Goal: Transaction & Acquisition: Book appointment/travel/reservation

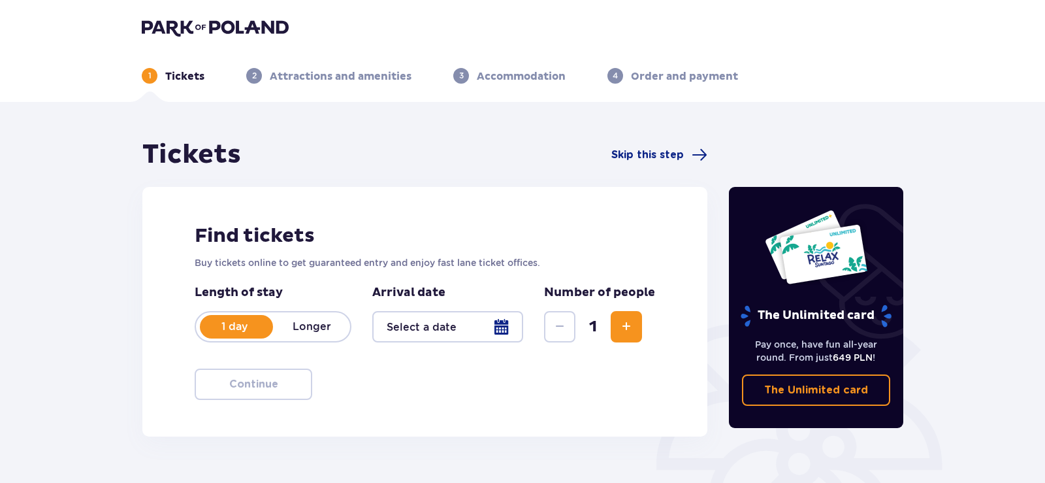
type input "[DATE] - [DATE]"
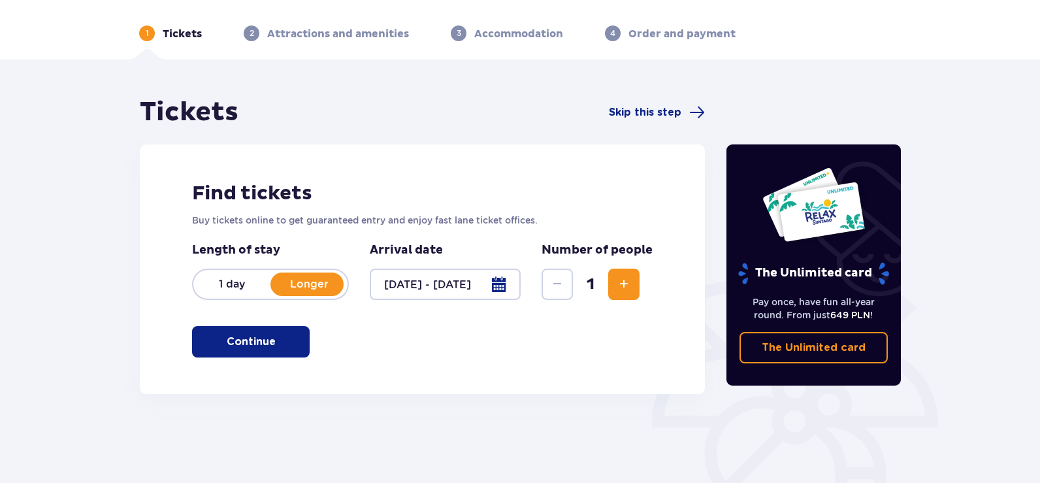
scroll to position [65, 0]
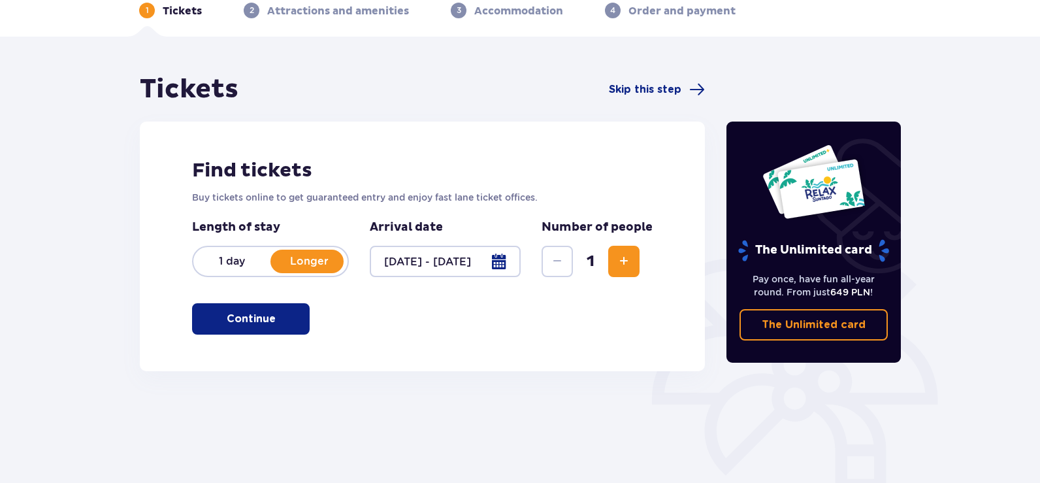
click at [276, 315] on span "button" at bounding box center [278, 319] width 16 height 16
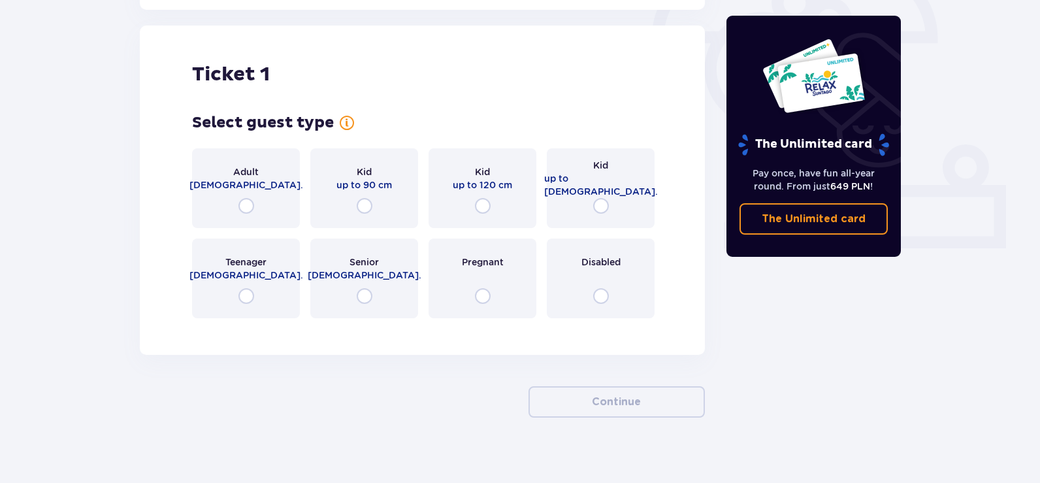
scroll to position [436, 0]
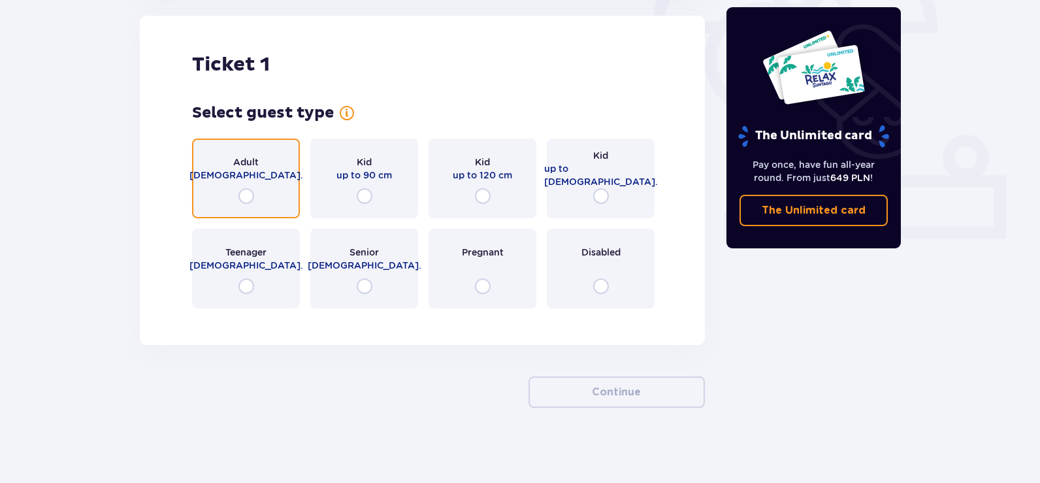
click at [246, 197] on input "radio" at bounding box center [246, 196] width 16 height 16
radio input "true"
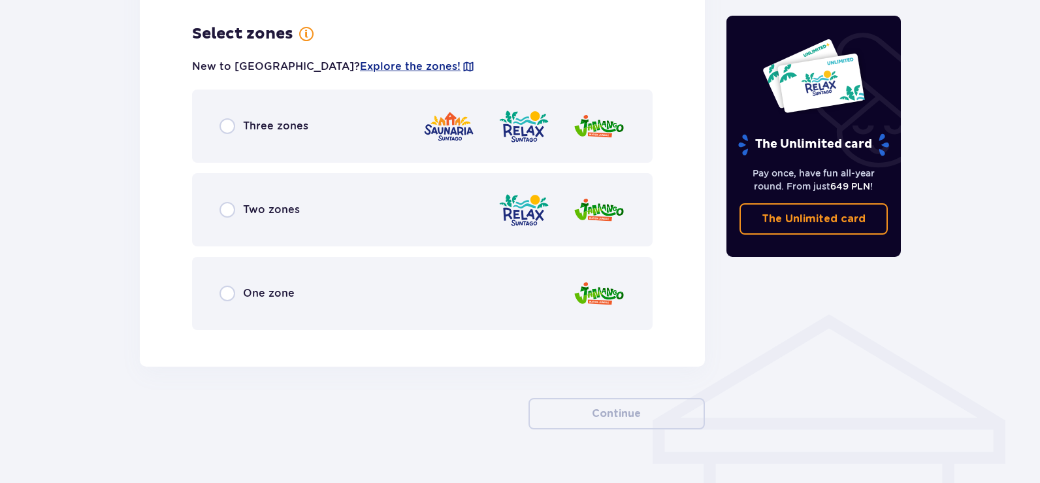
scroll to position [755, 0]
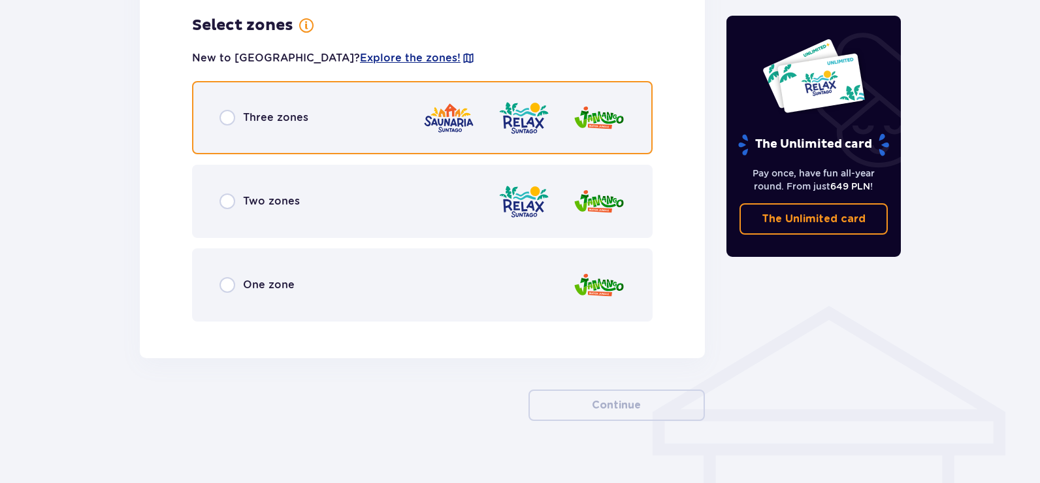
click at [222, 120] on input "radio" at bounding box center [227, 118] width 16 height 16
radio input "true"
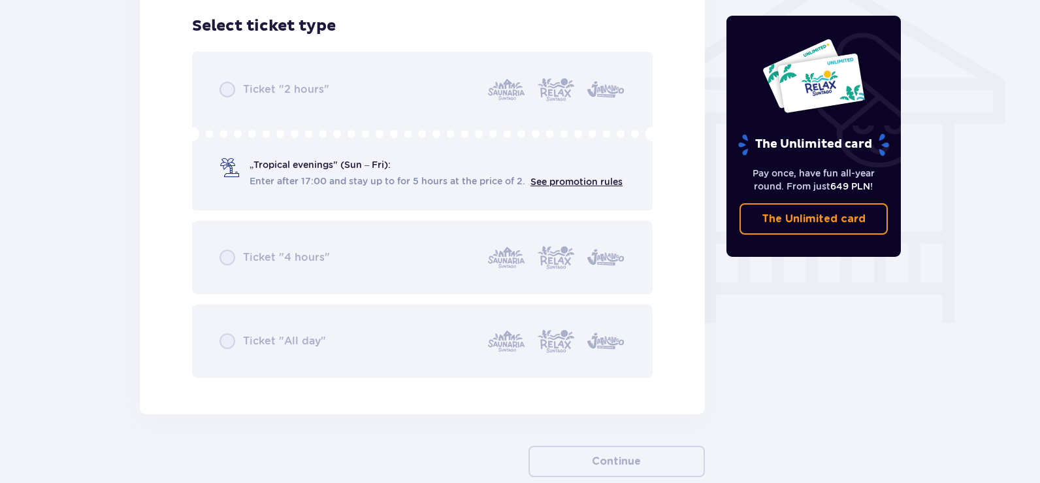
scroll to position [1087, 0]
click at [227, 87] on div "Ticket "2 hours" „Tropical evenings" (Sun – Fri): Enter after 17:00 and stay up…" at bounding box center [422, 214] width 460 height 326
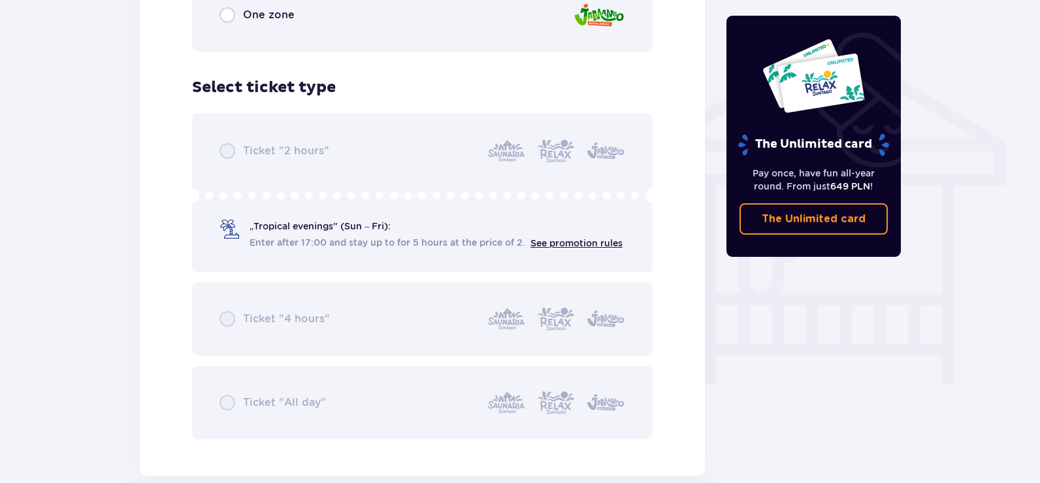
scroll to position [1028, 0]
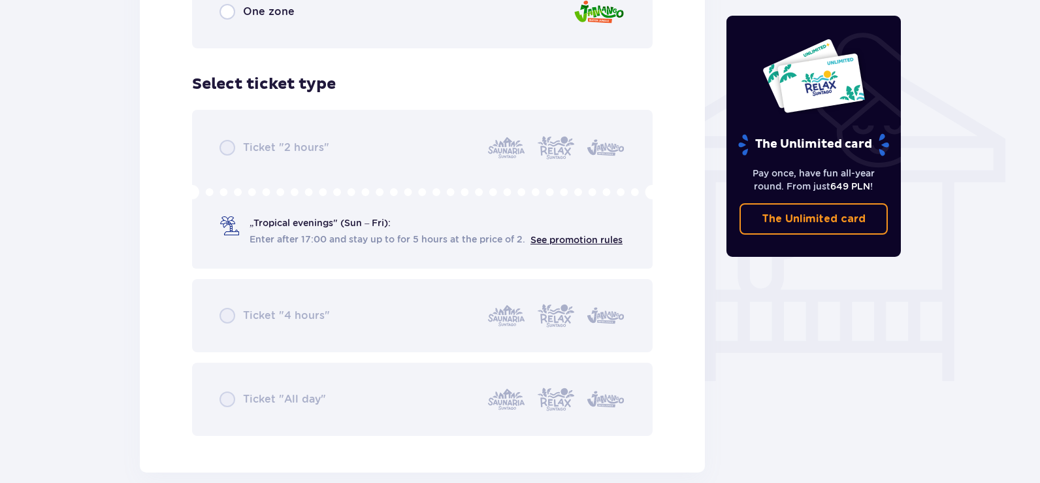
click at [300, 221] on div "Ticket "2 hours" „Tropical evenings" (Sun – Fri): Enter after 17:00 and stay up…" at bounding box center [422, 273] width 460 height 326
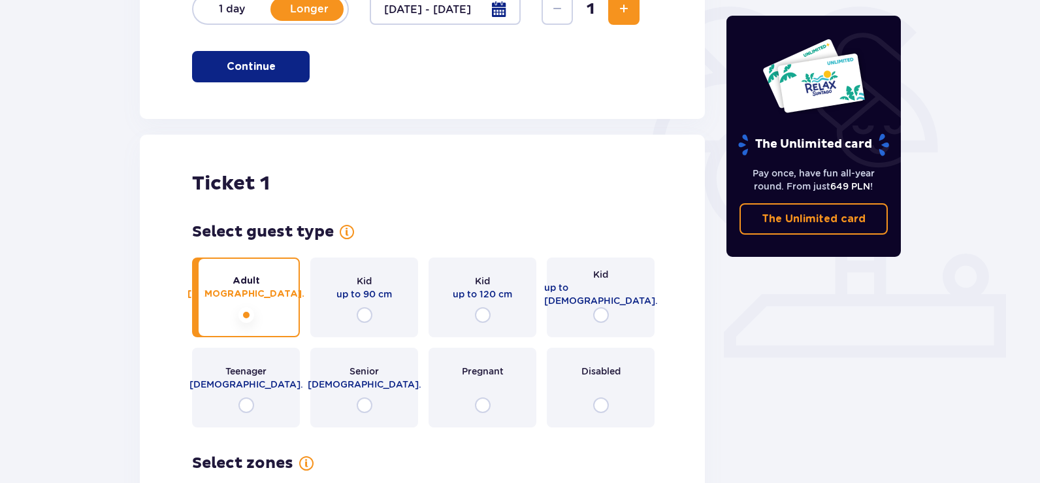
scroll to position [179, 0]
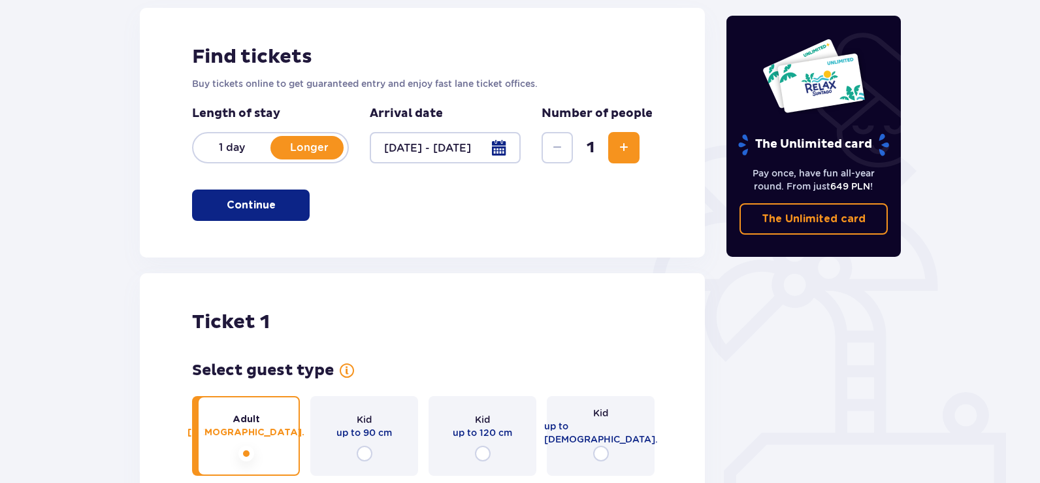
click at [227, 193] on button "Continue" at bounding box center [251, 204] width 118 height 31
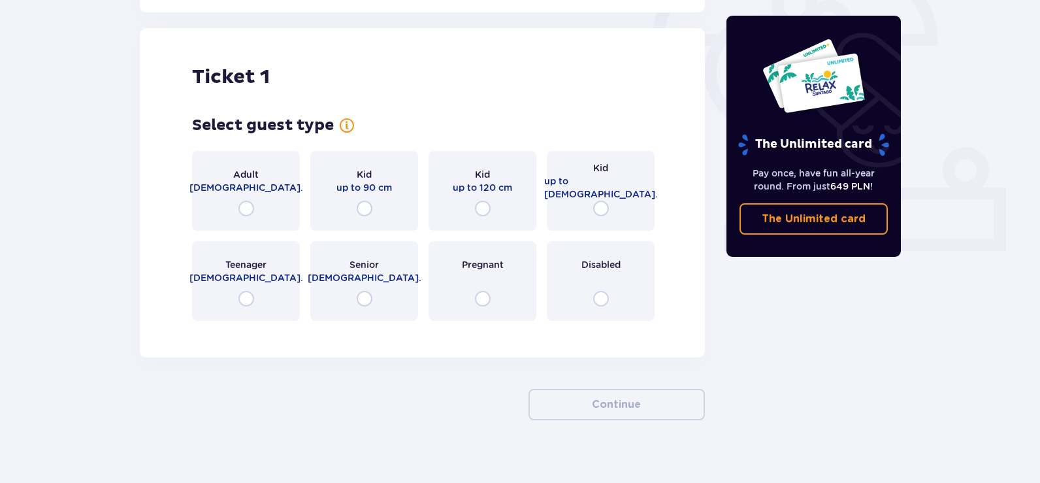
scroll to position [436, 0]
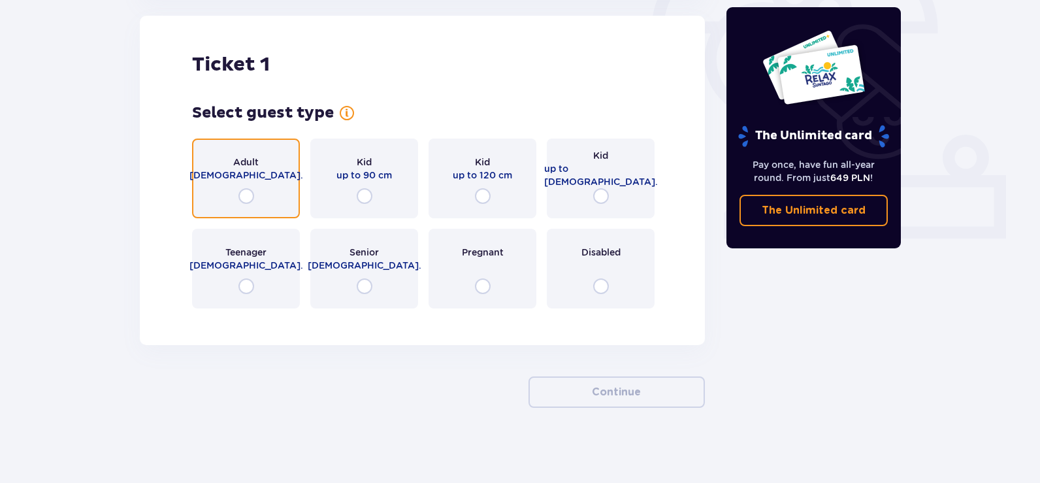
click at [246, 195] on input "radio" at bounding box center [246, 196] width 16 height 16
radio input "true"
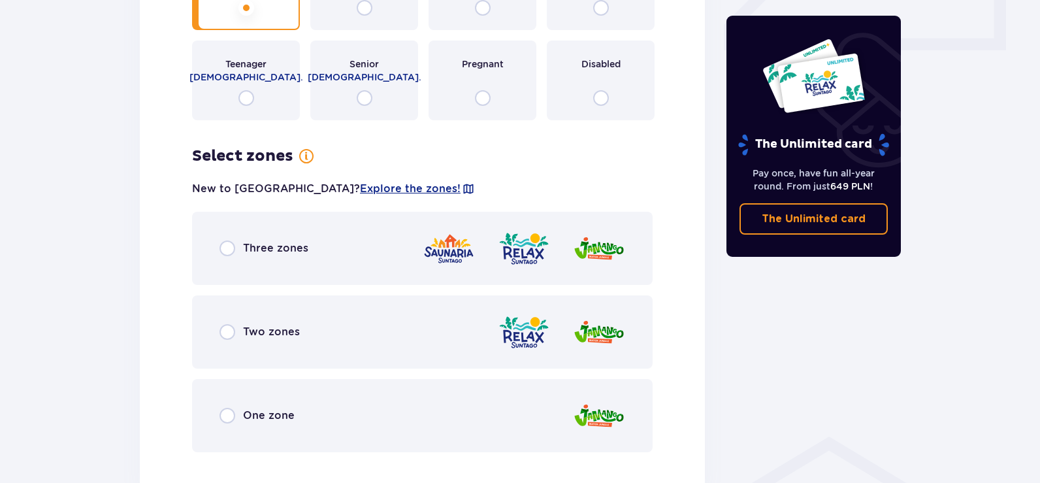
scroll to position [690, 0]
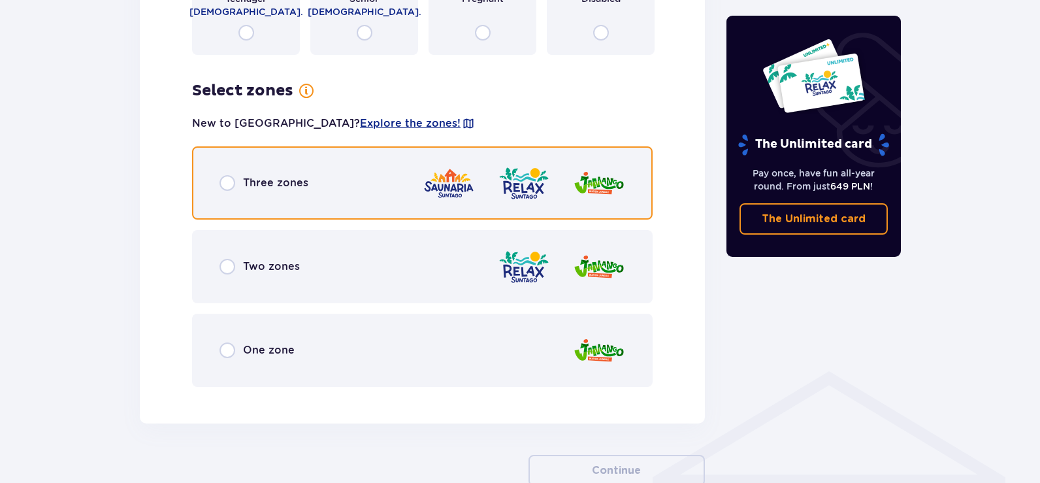
click at [230, 185] on input "radio" at bounding box center [227, 183] width 16 height 16
radio input "true"
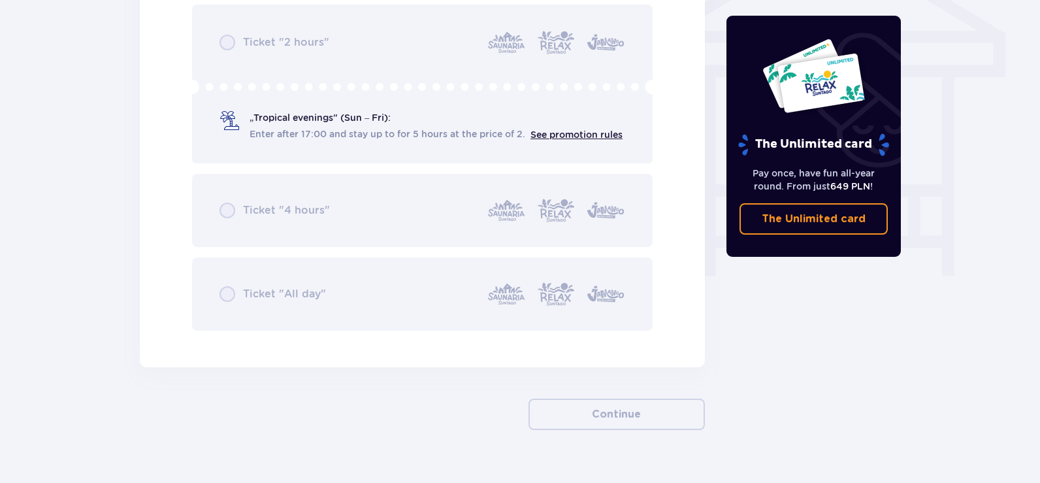
scroll to position [1159, 0]
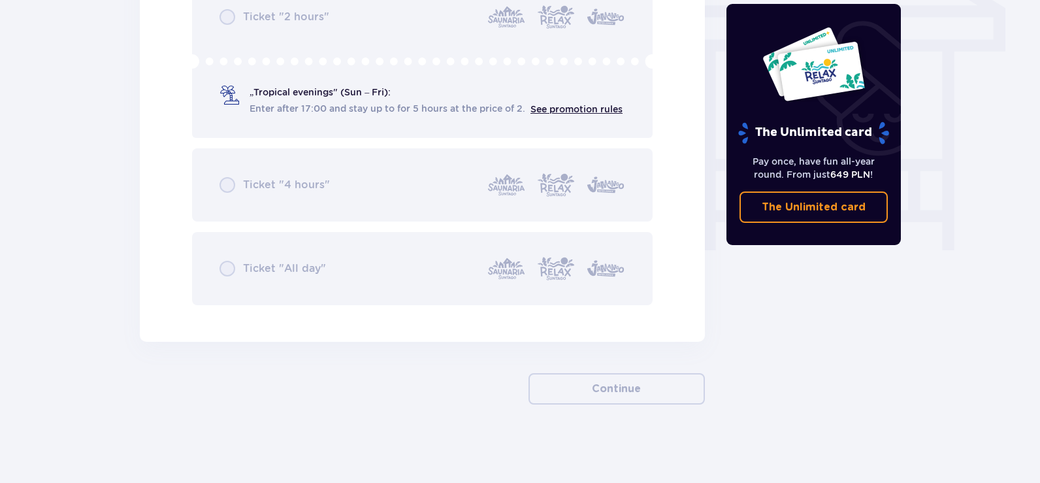
click at [235, 183] on div "Ticket "2 hours" „Tropical evenings" (Sun – Fri): Enter after 17:00 and stay up…" at bounding box center [422, 142] width 460 height 326
click at [245, 268] on div "Ticket "2 hours" „Tropical evenings" (Sun – Fri): Enter after 17:00 and stay up…" at bounding box center [422, 142] width 460 height 326
click at [229, 262] on div "Ticket "2 hours" „Tropical evenings" (Sun – Fri): Enter after 17:00 and stay up…" at bounding box center [422, 142] width 460 height 326
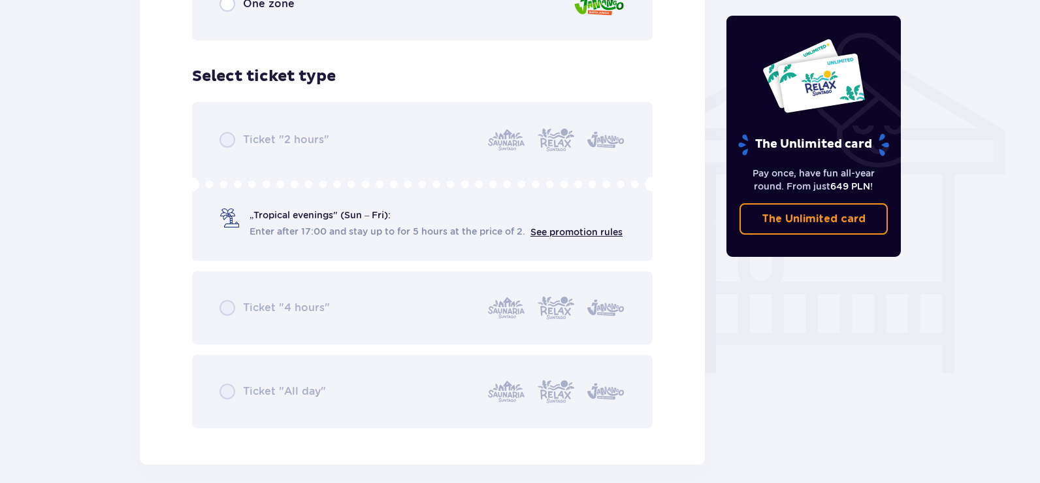
scroll to position [1028, 0]
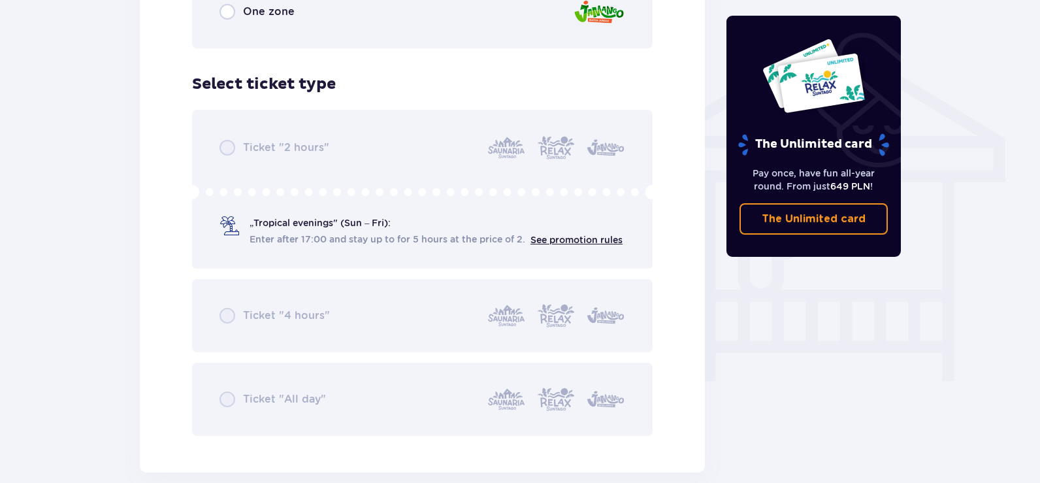
click at [571, 240] on div "Ticket "2 hours" „Tropical evenings" (Sun – Fri): Enter after 17:00 and stay up…" at bounding box center [422, 273] width 460 height 326
click at [552, 242] on div "Ticket "2 hours" „Tropical evenings" (Sun – Fri): Enter after 17:00 and stay up…" at bounding box center [422, 273] width 460 height 326
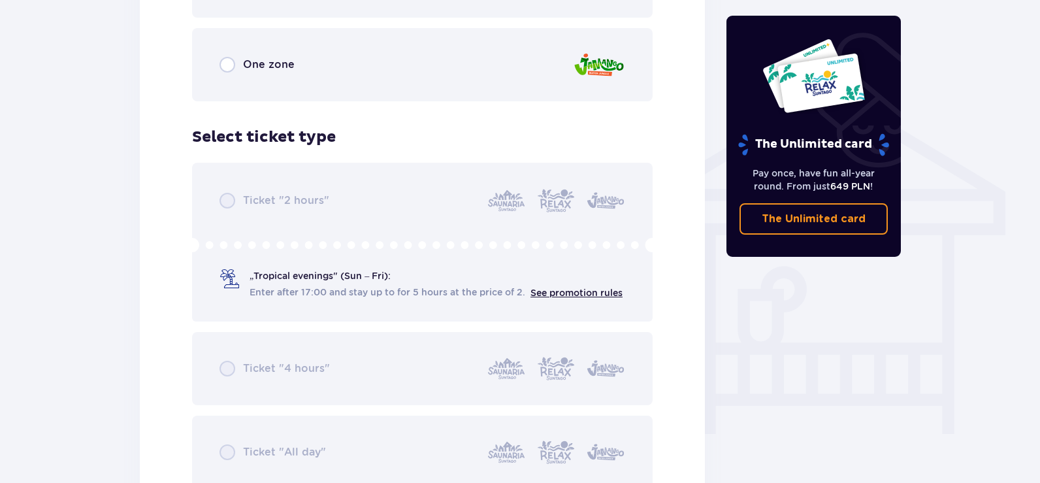
scroll to position [980, 0]
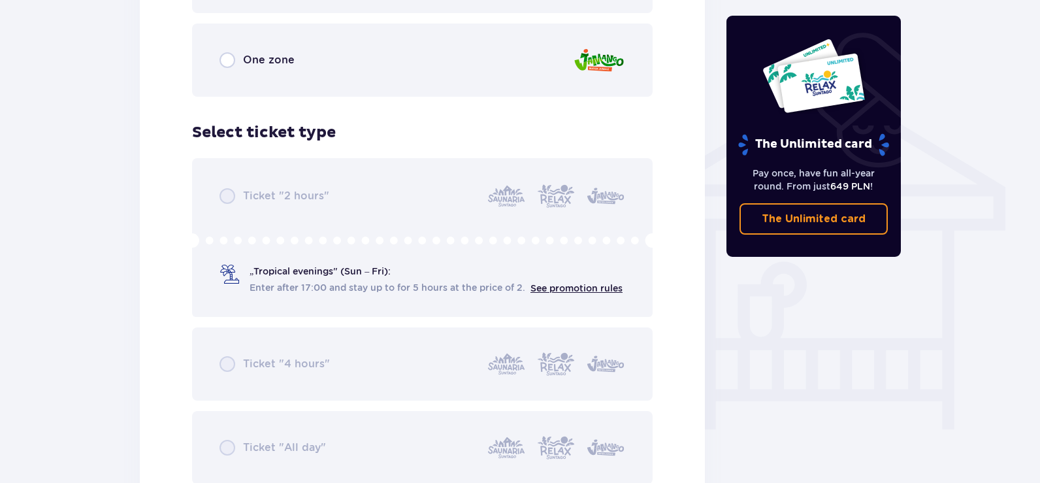
click at [293, 270] on div "Ticket "2 hours" „Tropical evenings" (Sun – Fri): Enter after 17:00 and stay up…" at bounding box center [422, 321] width 460 height 326
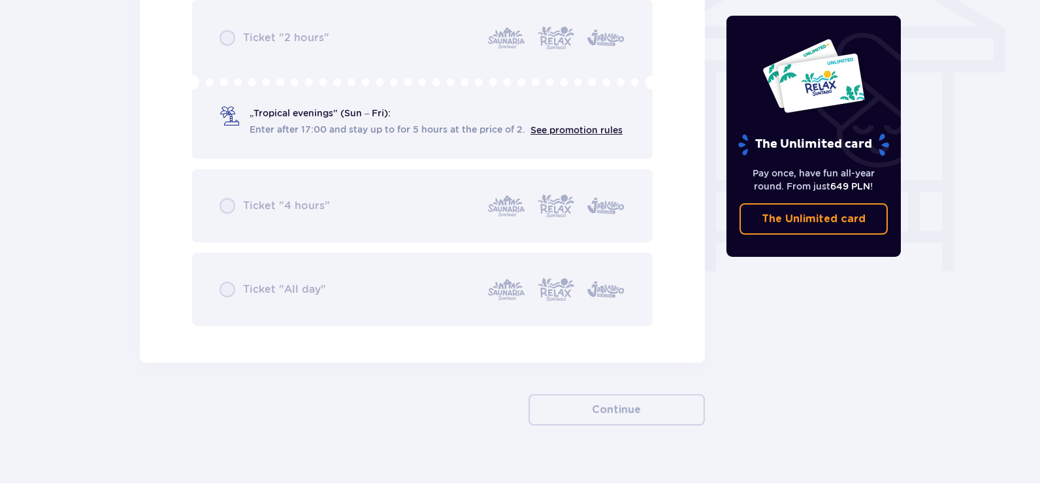
scroll to position [1159, 0]
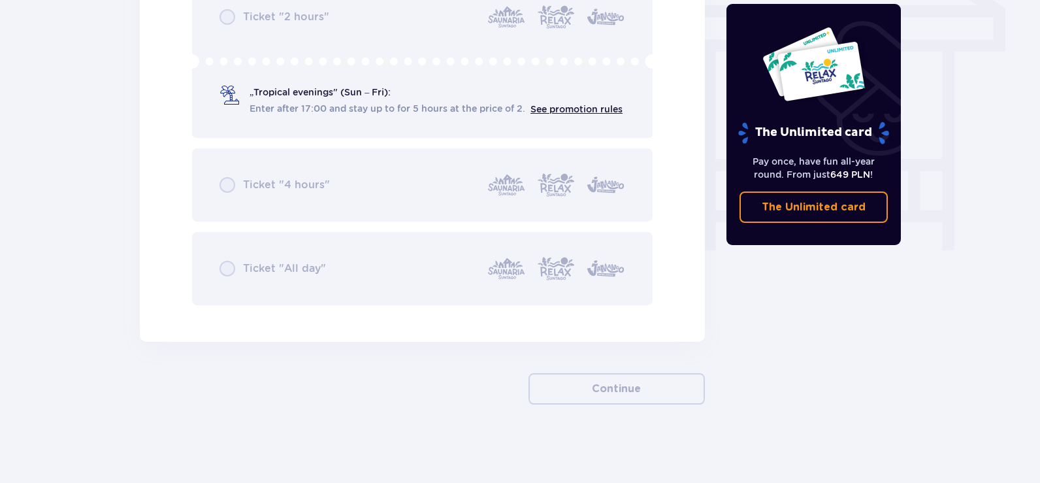
click at [221, 189] on div "Ticket "2 hours" „Tropical evenings" (Sun – Fri): Enter after 17:00 and stay up…" at bounding box center [422, 142] width 460 height 326
click at [232, 261] on div "Ticket "2 hours" „Tropical evenings" (Sun – Fri): Enter after 17:00 and stay up…" at bounding box center [422, 142] width 460 height 326
click at [231, 266] on div "Ticket "2 hours" „Tropical evenings" (Sun – Fri): Enter after 17:00 and stay up…" at bounding box center [422, 142] width 460 height 326
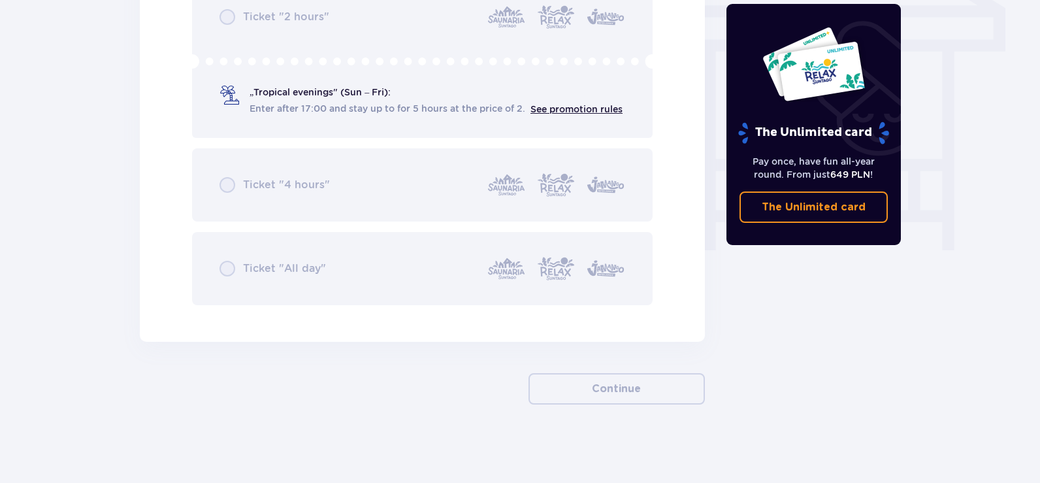
click at [231, 266] on div "Ticket "2 hours" „Tropical evenings" (Sun – Fri): Enter after 17:00 and stay up…" at bounding box center [422, 142] width 460 height 326
click at [230, 268] on div "Ticket "2 hours" „Tropical evenings" (Sun – Fri): Enter after 17:00 and stay up…" at bounding box center [422, 142] width 460 height 326
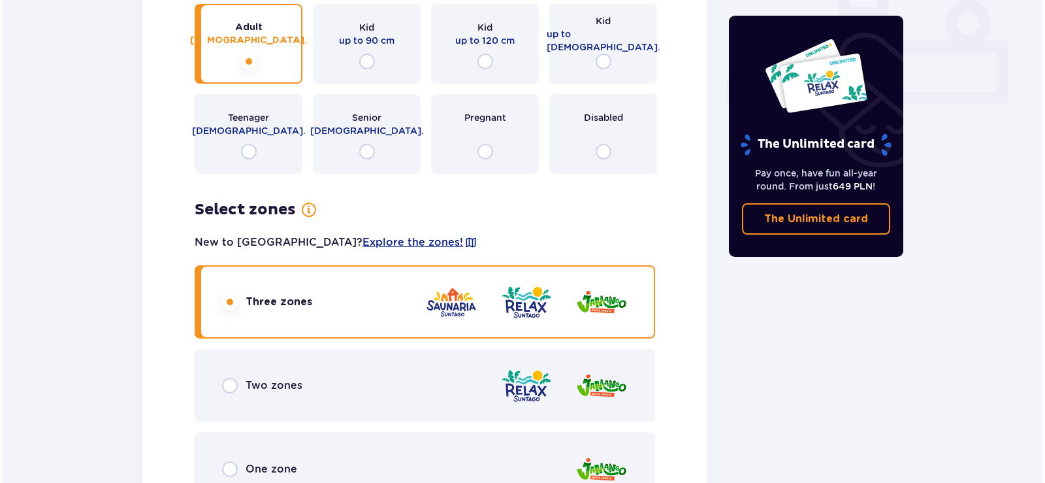
scroll to position [636, 0]
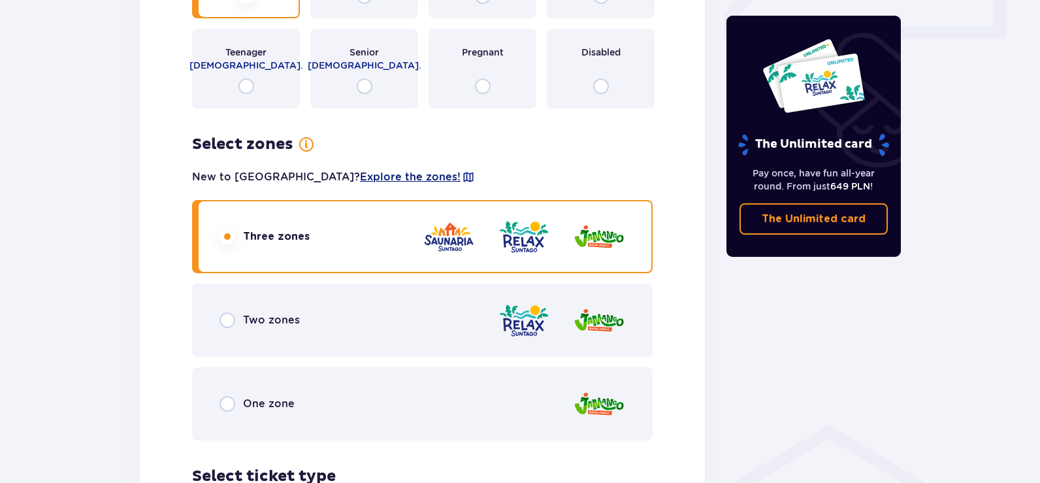
click at [360, 178] on span "Explore the zones!" at bounding box center [410, 177] width 101 height 14
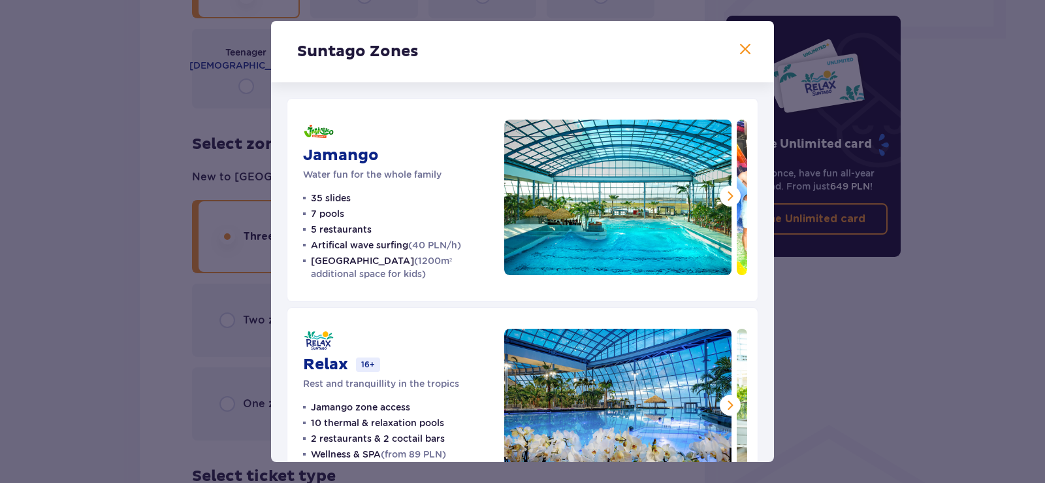
click at [724, 200] on span at bounding box center [730, 196] width 16 height 16
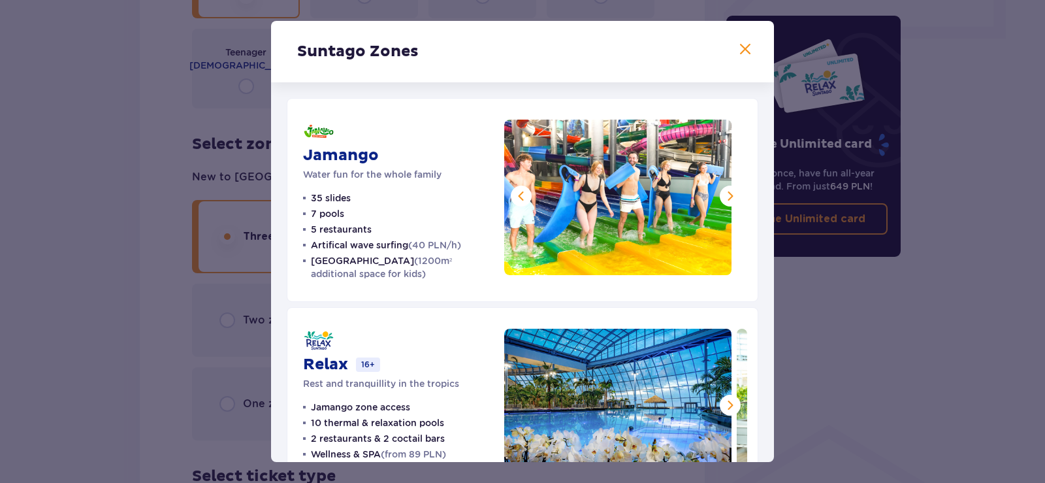
click at [724, 200] on span at bounding box center [730, 196] width 16 height 16
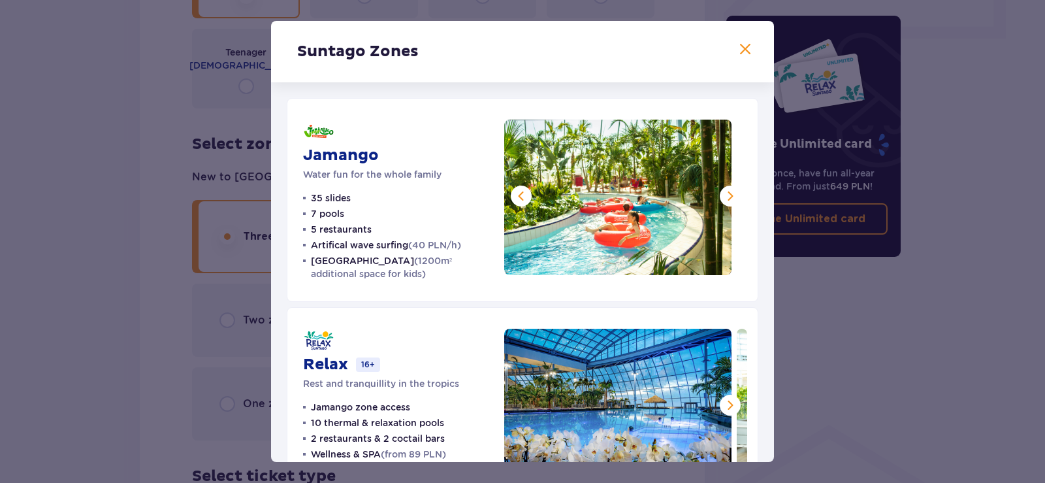
click at [724, 200] on span at bounding box center [730, 196] width 16 height 16
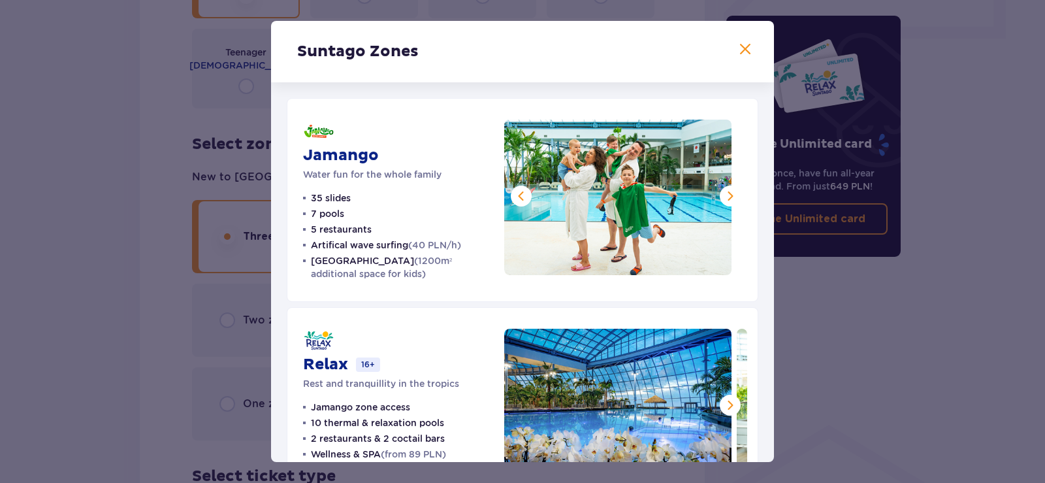
click at [724, 200] on span at bounding box center [730, 196] width 16 height 16
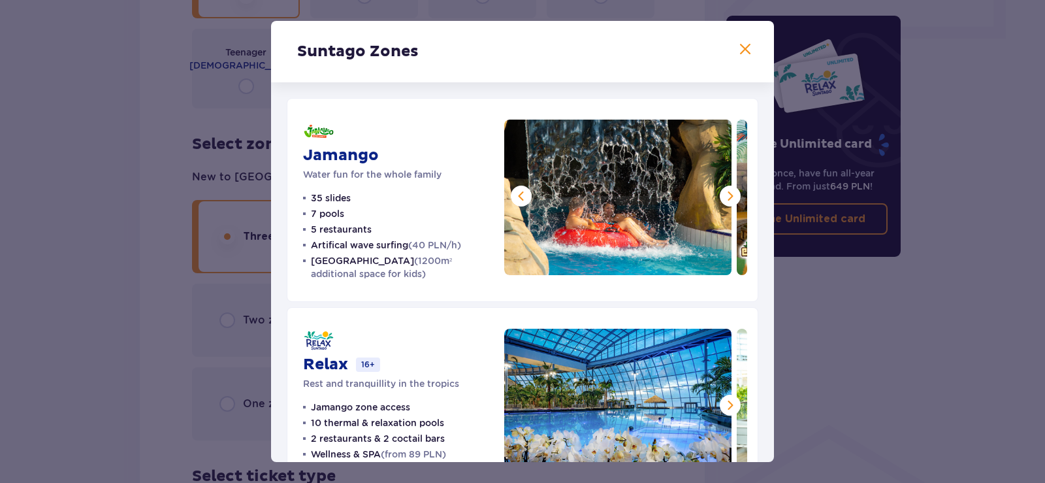
click at [724, 200] on span at bounding box center [730, 196] width 16 height 16
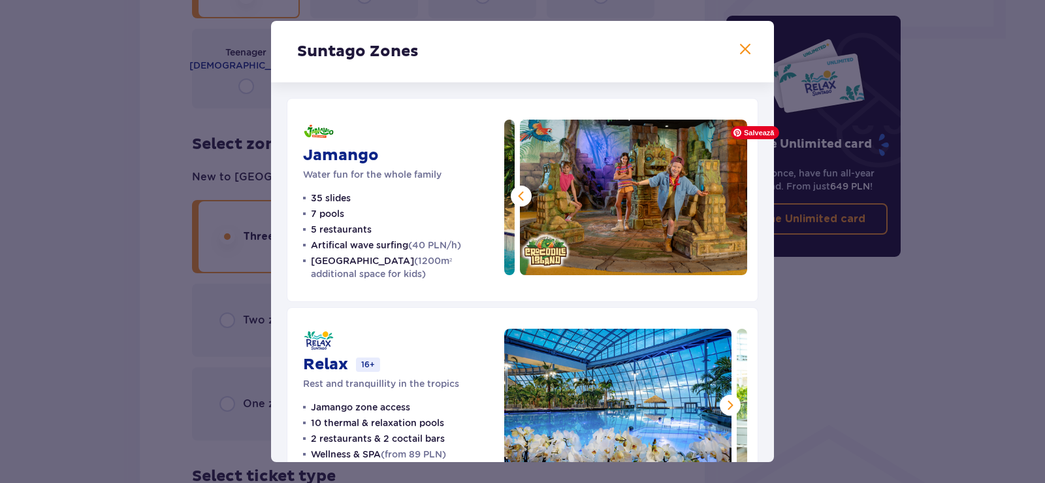
click at [724, 200] on img at bounding box center [633, 197] width 227 height 155
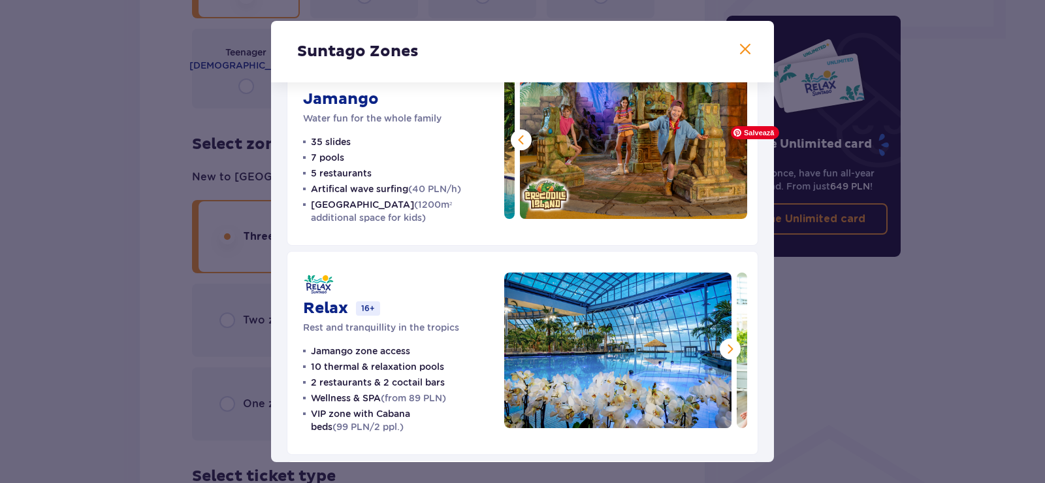
scroll to position [131, 0]
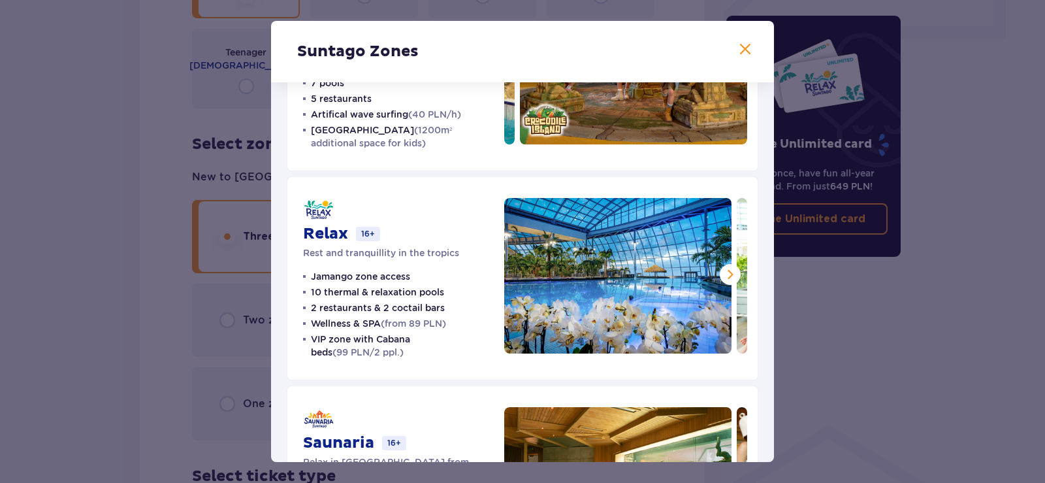
click at [726, 274] on span at bounding box center [730, 274] width 16 height 16
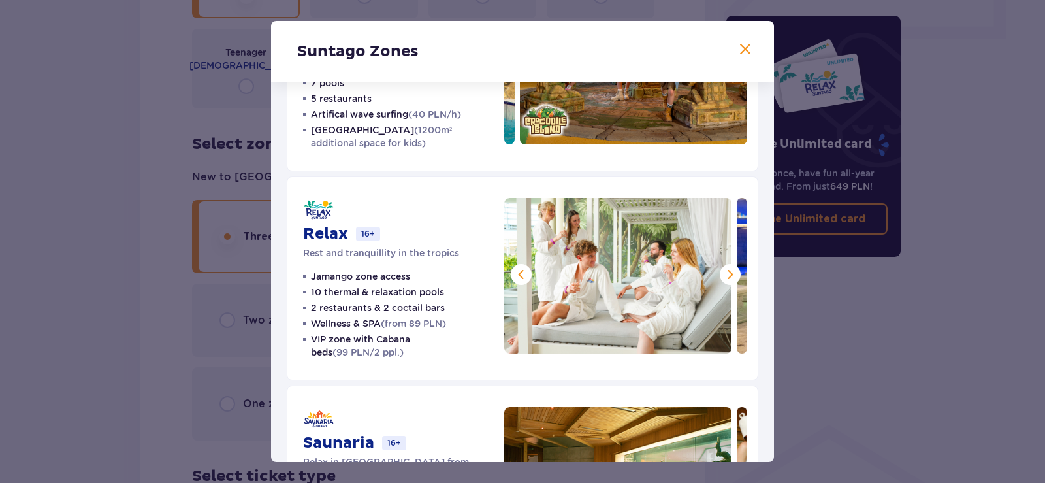
click at [726, 274] on span at bounding box center [730, 274] width 16 height 16
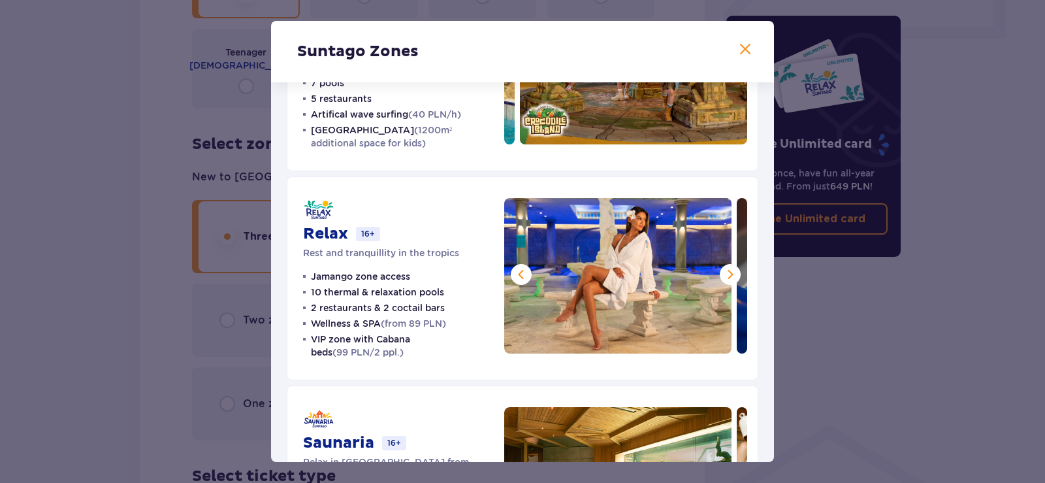
click at [726, 274] on span at bounding box center [730, 274] width 16 height 16
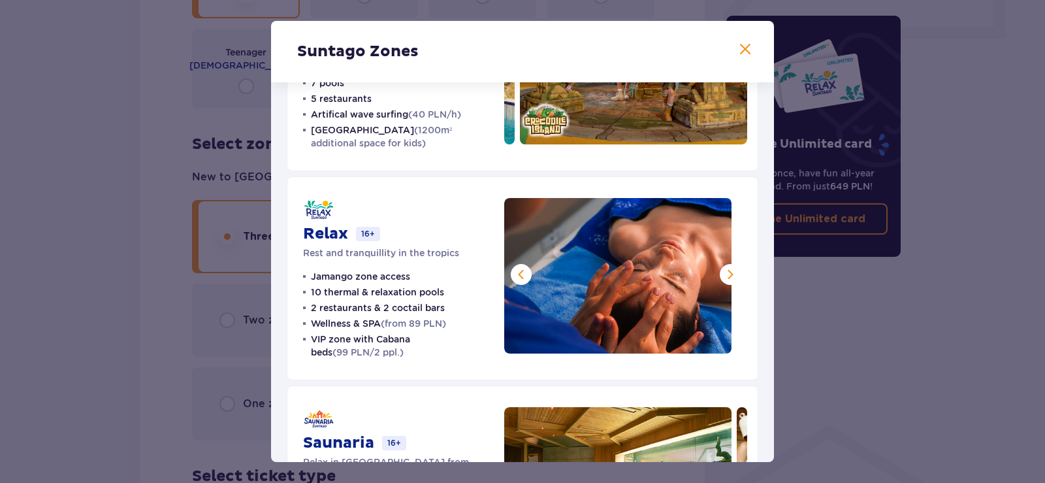
click at [726, 274] on span at bounding box center [730, 274] width 16 height 16
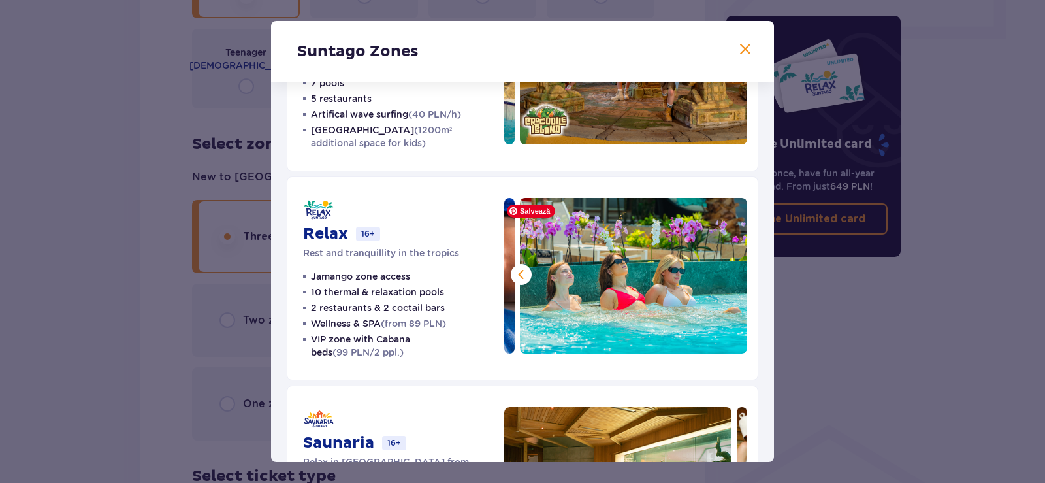
click at [726, 274] on img at bounding box center [633, 275] width 227 height 155
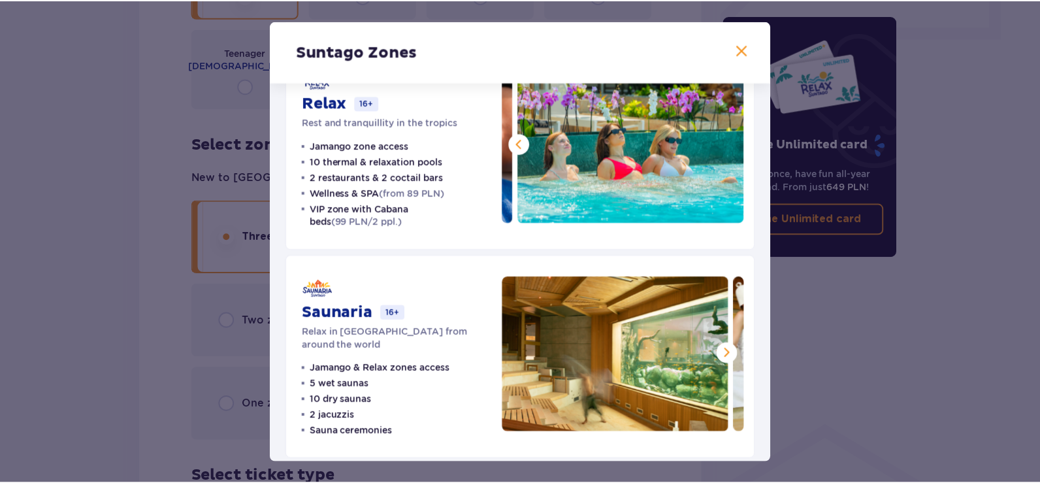
scroll to position [268, 0]
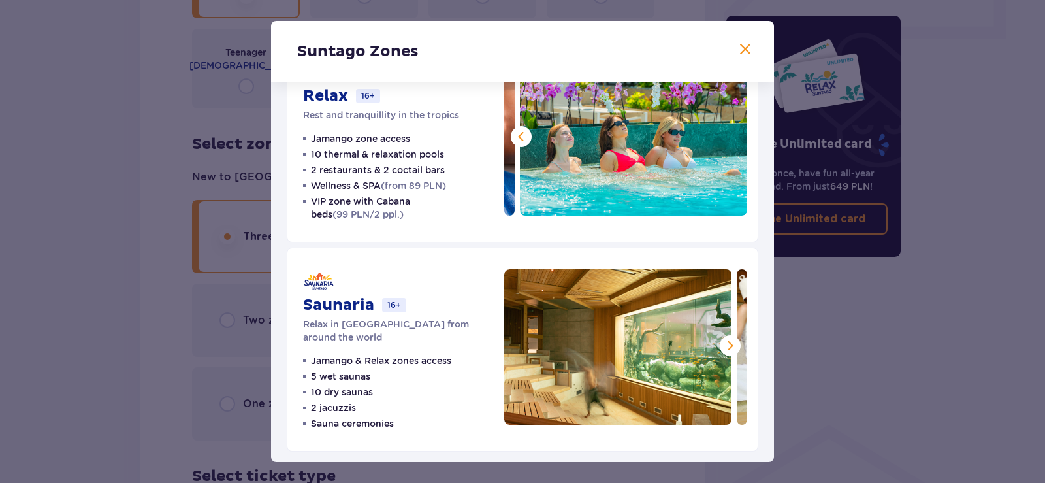
click at [728, 340] on span at bounding box center [730, 346] width 16 height 16
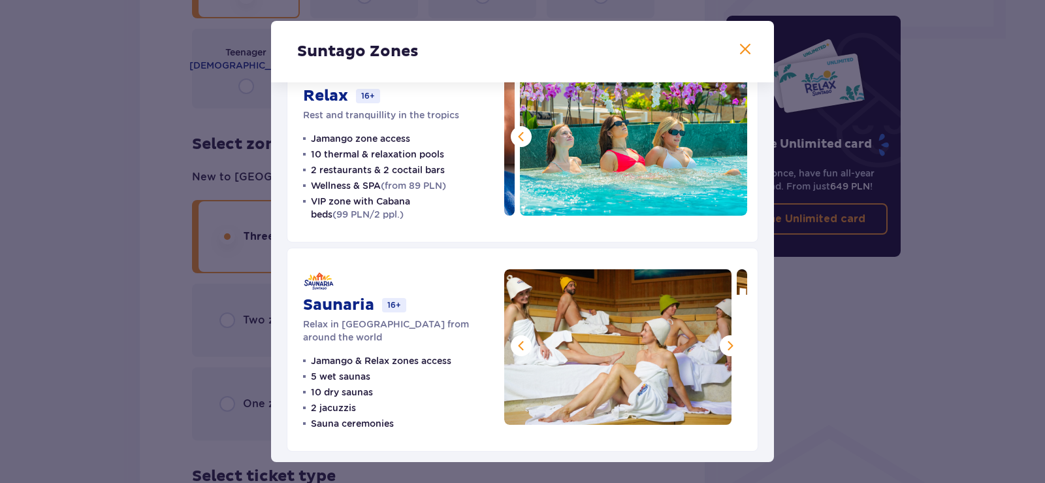
click at [728, 340] on span at bounding box center [730, 346] width 16 height 16
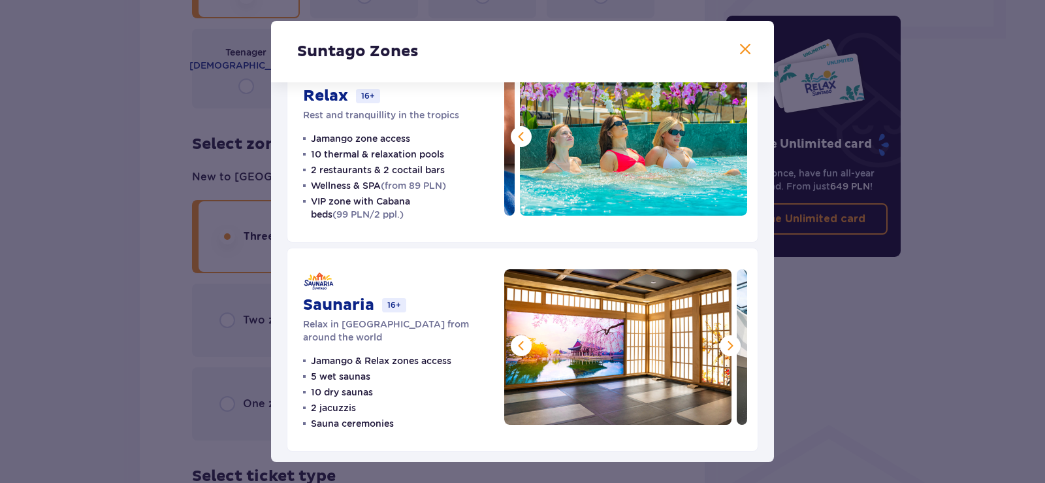
click at [728, 340] on span at bounding box center [730, 346] width 16 height 16
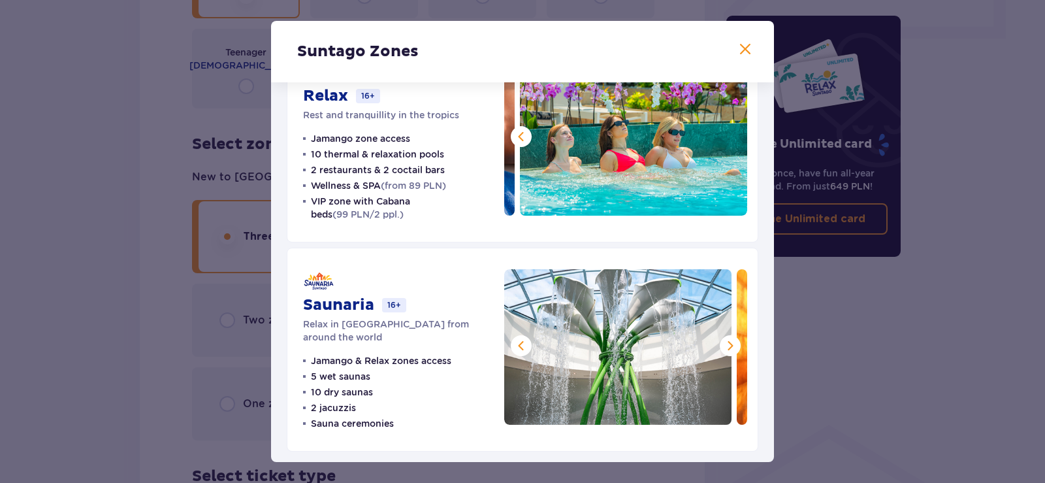
click at [728, 340] on span at bounding box center [730, 346] width 16 height 16
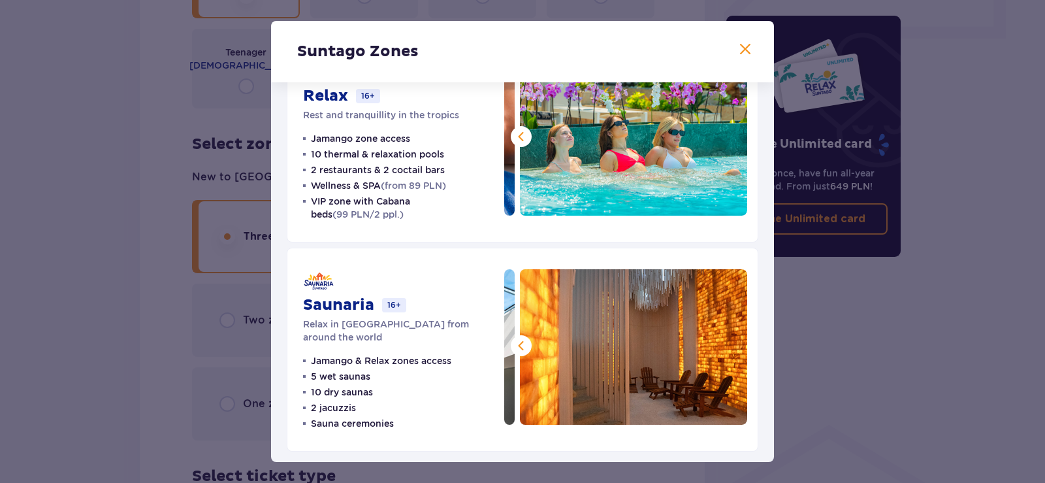
click at [728, 340] on img at bounding box center [633, 346] width 227 height 155
click at [739, 47] on span at bounding box center [745, 50] width 16 height 16
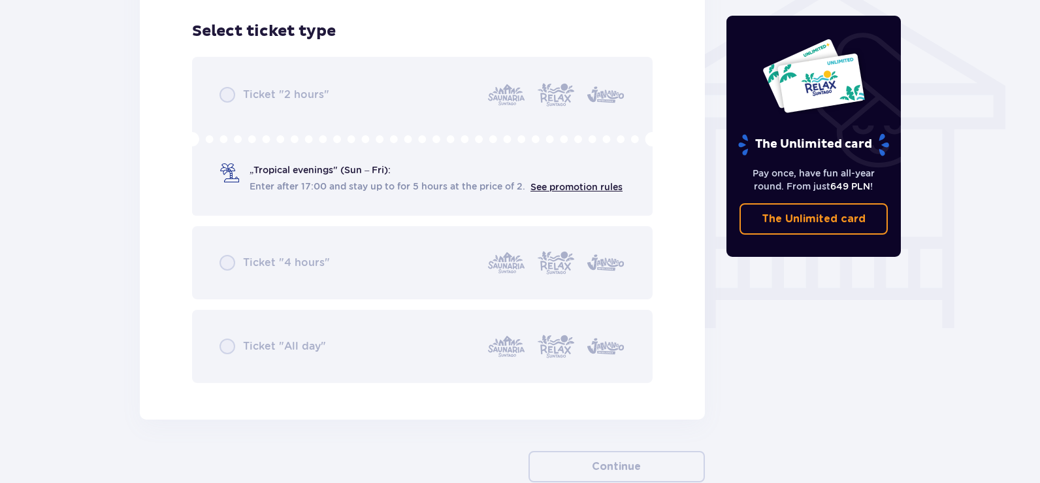
scroll to position [1093, 0]
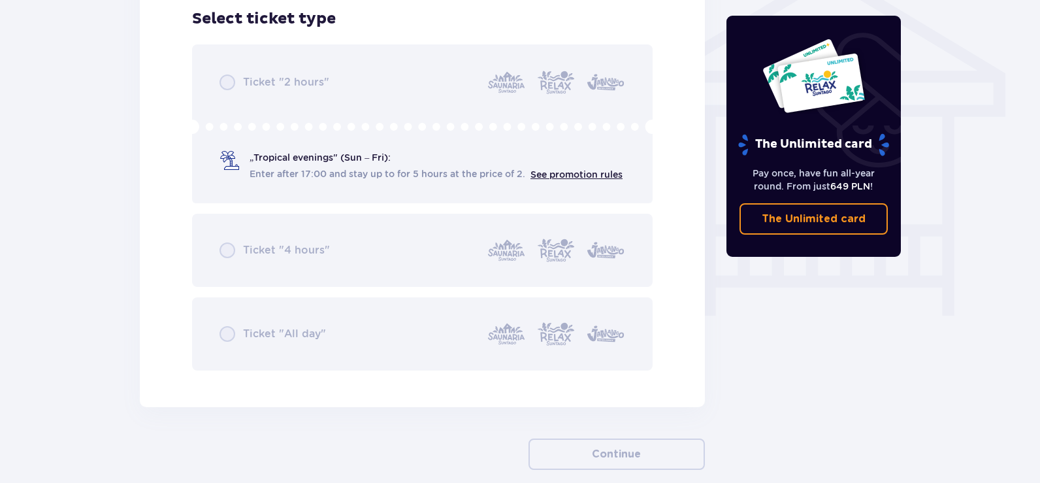
click at [322, 155] on div "Ticket "2 hours" „Tropical evenings" (Sun – Fri): Enter after 17:00 and stay up…" at bounding box center [422, 207] width 460 height 326
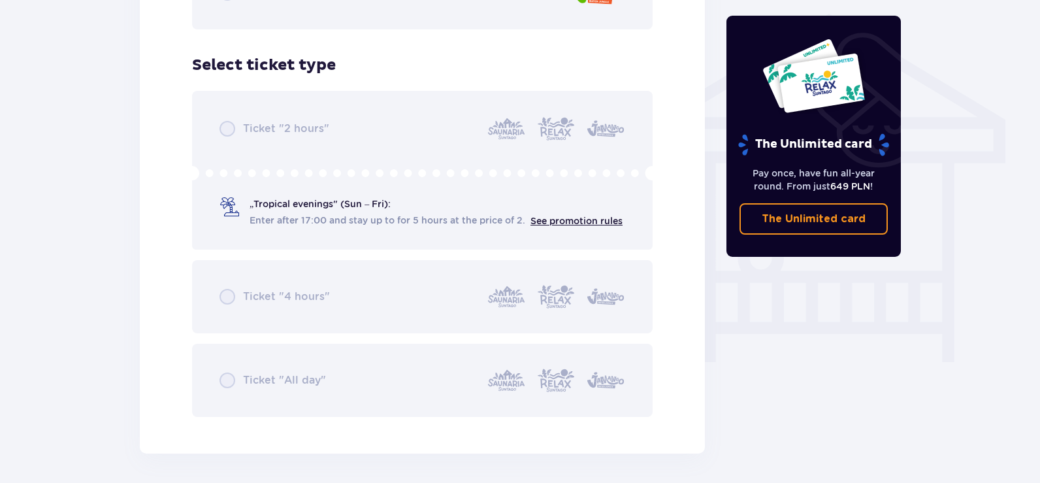
scroll to position [1028, 0]
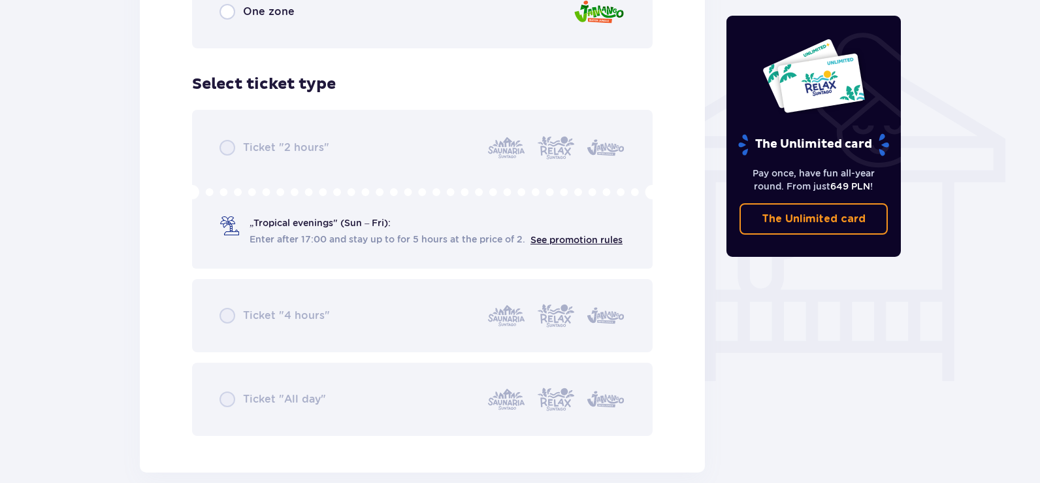
drag, startPoint x: 294, startPoint y: 89, endPoint x: 398, endPoint y: 133, distance: 113.3
click at [295, 88] on p "Select ticket type" at bounding box center [264, 84] width 144 height 20
click at [463, 152] on div "Ticket "2 hours" „Tropical evenings" (Sun – Fri): Enter after 17:00 and stay up…" at bounding box center [422, 273] width 460 height 326
